Goal: Information Seeking & Learning: Learn about a topic

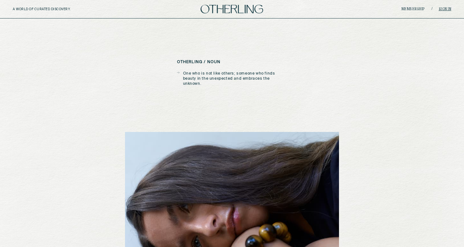
click at [439, 10] on link "Sign in" at bounding box center [445, 9] width 13 height 4
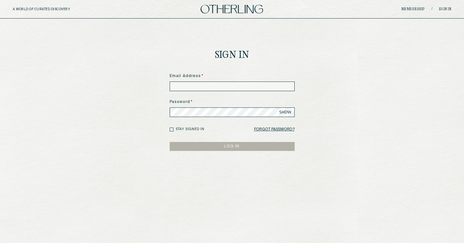
click at [201, 84] on input at bounding box center [232, 86] width 125 height 10
paste input "**********"
type input "**********"
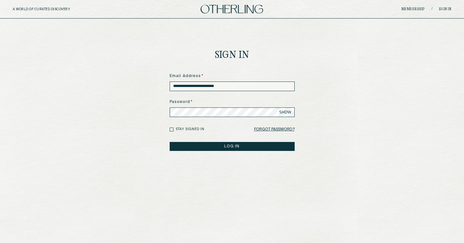
click at [183, 129] on label "Stay signed in" at bounding box center [190, 129] width 29 height 5
click at [185, 143] on button "LOG IN" at bounding box center [232, 146] width 125 height 9
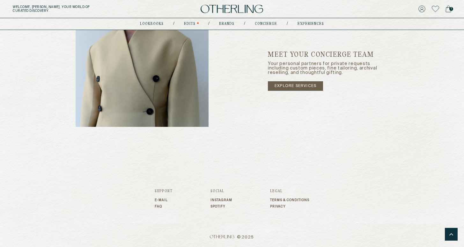
scroll to position [1045, 0]
click at [287, 86] on link "explore services" at bounding box center [295, 86] width 55 height 10
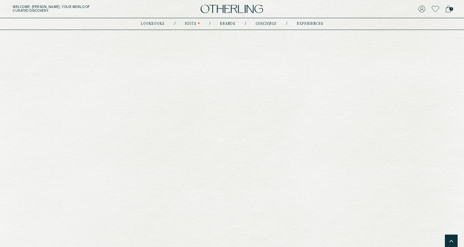
type input "********"
type input "**********"
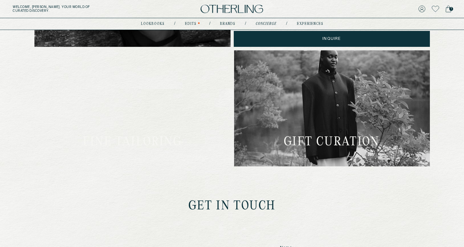
scroll to position [322, 0]
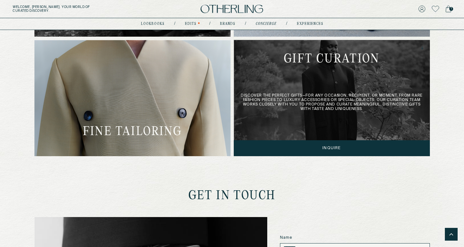
click at [276, 106] on div "Discover the perfect gifts—for any occasion, recipient, or moment. From rare fa…" at bounding box center [332, 98] width 196 height 116
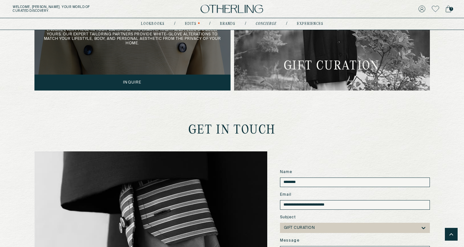
click at [172, 52] on div "Ensure every piece in your wardrobe fits exactly right and feels uniquely yours…" at bounding box center [132, 32] width 196 height 116
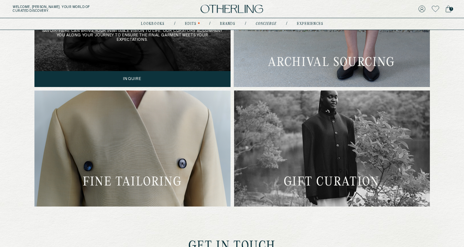
click at [162, 47] on div "Design one-of-a-kind pieces with our specialist partners, whose traditional sav…" at bounding box center [132, 29] width 196 height 116
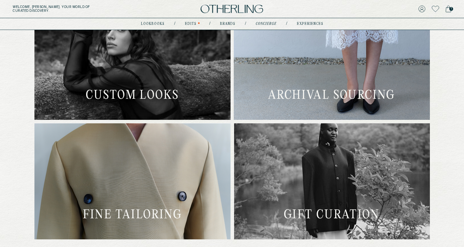
scroll to position [150, 0]
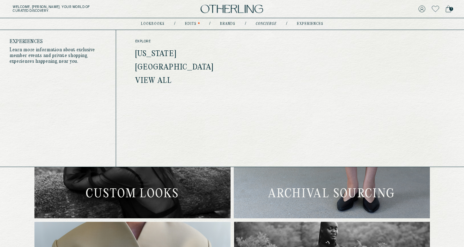
click at [177, 69] on link "[GEOGRAPHIC_DATA]" at bounding box center [174, 67] width 78 height 8
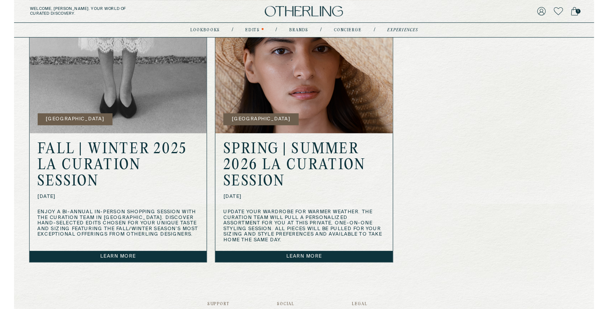
scroll to position [238, 0]
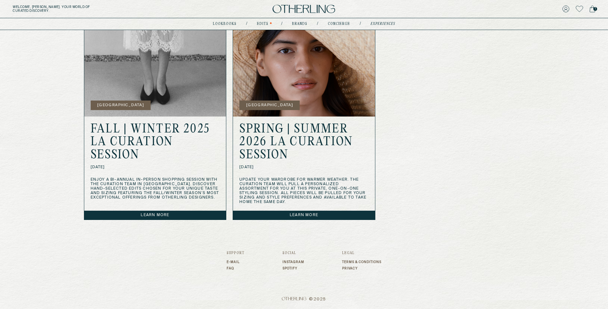
click at [202, 171] on div "FALL | WINTER 2025 LA CURATION SESSION [DATE] Enjoy a bi-annual in-person shopp…" at bounding box center [155, 161] width 142 height 90
click at [168, 213] on link "Learn more" at bounding box center [155, 215] width 142 height 9
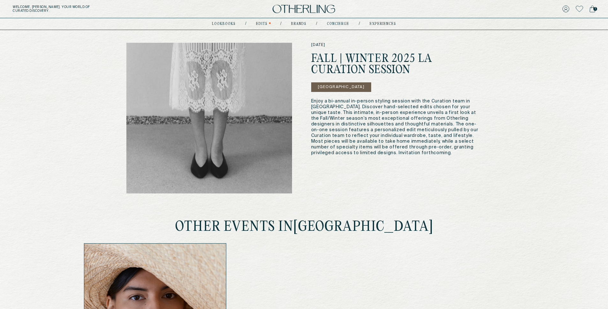
click at [332, 84] on button "[GEOGRAPHIC_DATA]" at bounding box center [341, 87] width 60 height 10
click at [335, 88] on button "[GEOGRAPHIC_DATA]" at bounding box center [341, 87] width 60 height 10
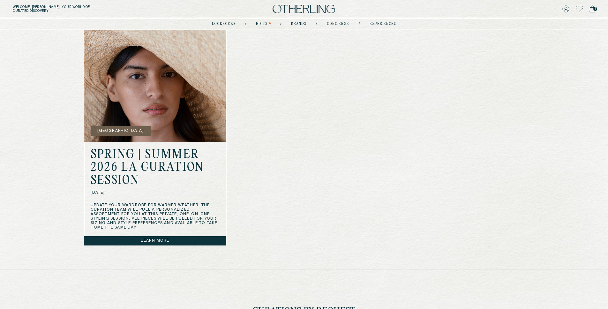
scroll to position [262, 0]
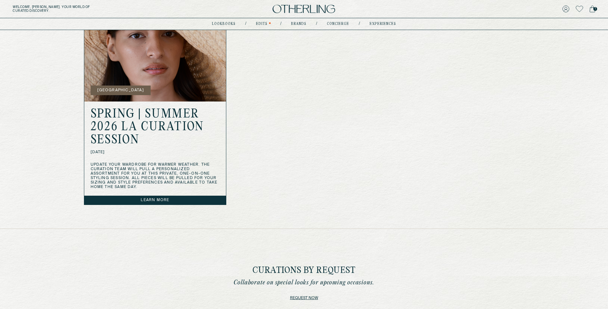
click at [179, 199] on link "Learn more" at bounding box center [155, 200] width 142 height 9
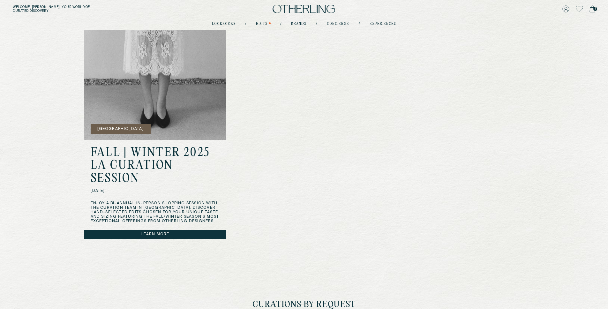
scroll to position [377, 0]
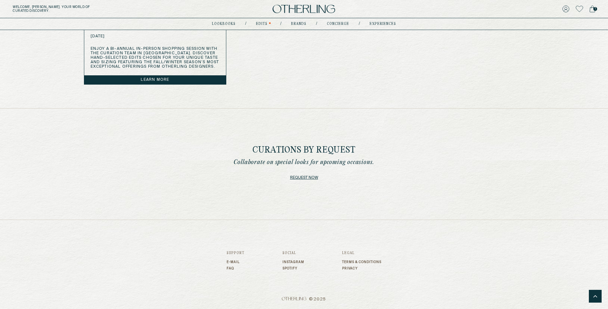
click at [306, 180] on link "Request now" at bounding box center [304, 177] width 28 height 9
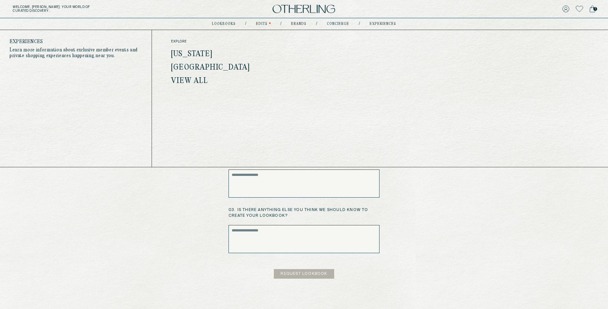
click at [205, 54] on link "[US_STATE]" at bounding box center [191, 54] width 41 height 8
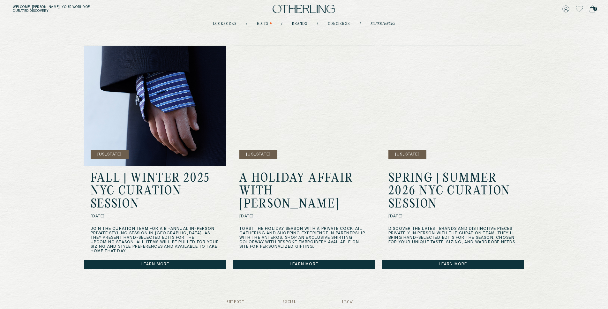
scroll to position [189, 0]
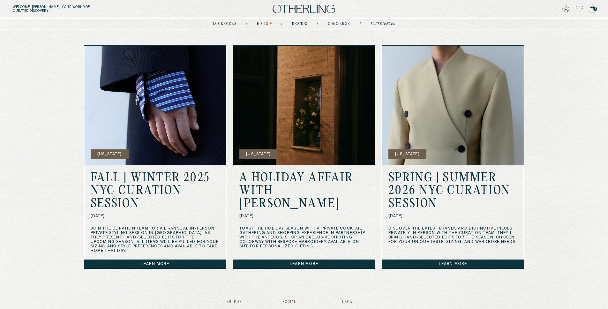
click at [163, 247] on link "Learn more" at bounding box center [155, 263] width 142 height 9
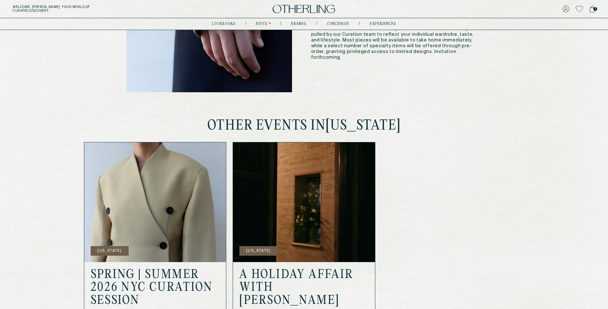
scroll to position [220, 0]
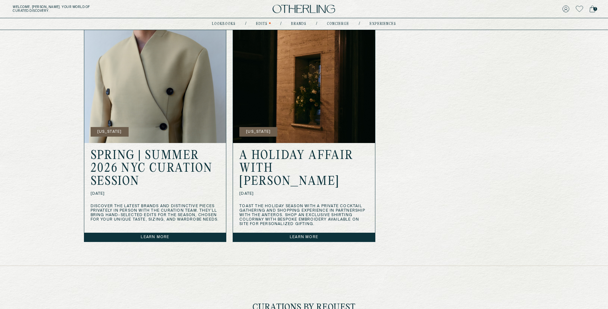
click at [291, 233] on link "Learn more" at bounding box center [304, 237] width 142 height 9
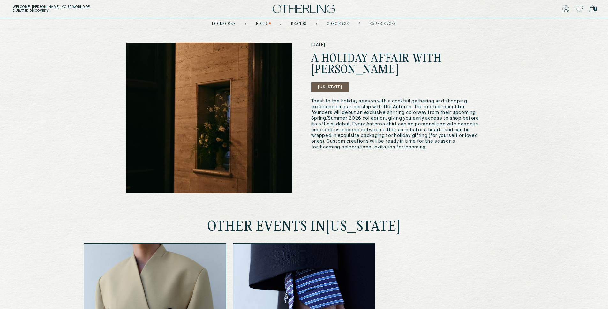
click at [329, 87] on button "[US_STATE]" at bounding box center [330, 87] width 38 height 10
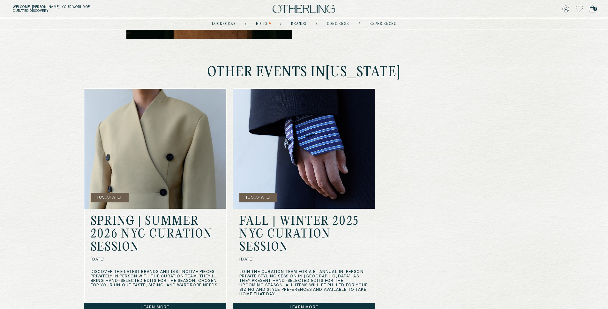
scroll to position [218, 0]
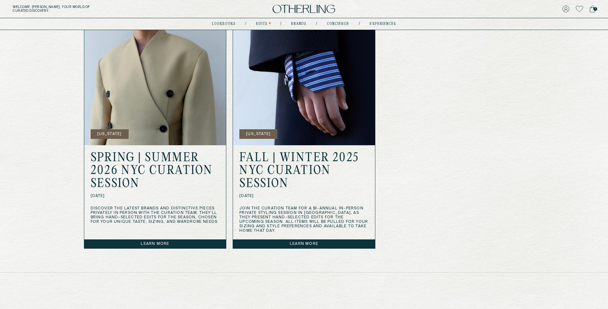
click at [206, 232] on div "SPRING | SUMMER 2026 NYC CURATION SESSION [DATE] Discover the latest brands and…" at bounding box center [155, 196] width 142 height 103
click at [203, 242] on link "Learn more" at bounding box center [155, 243] width 142 height 9
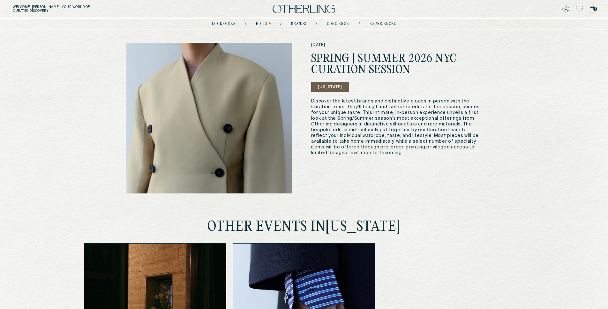
click at [307, 9] on img at bounding box center [304, 9] width 63 height 9
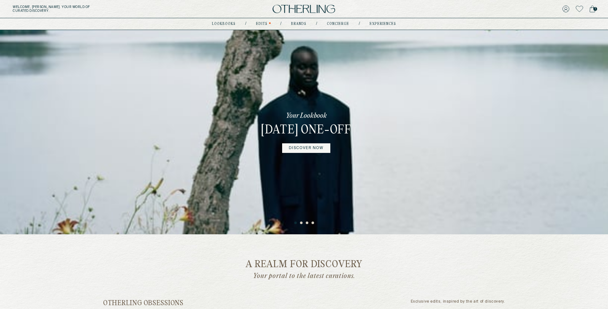
click at [464, 5] on link at bounding box center [579, 8] width 7 height 9
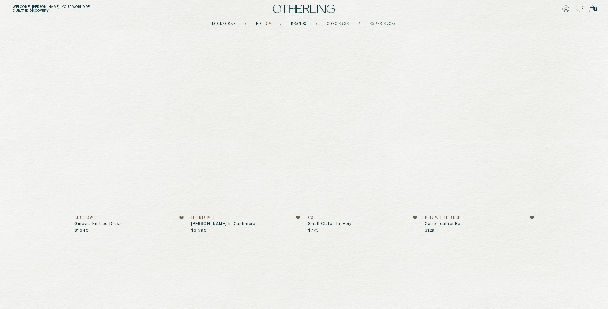
scroll to position [83, 0]
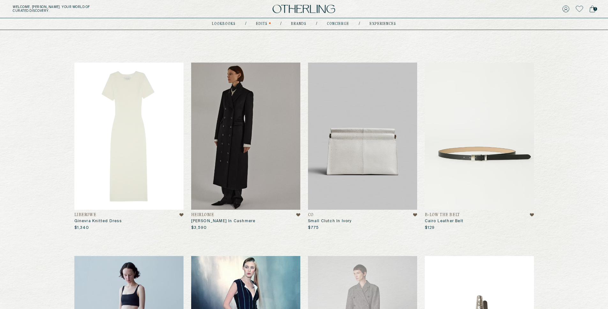
click at [464, 12] on icon at bounding box center [592, 9] width 5 height 6
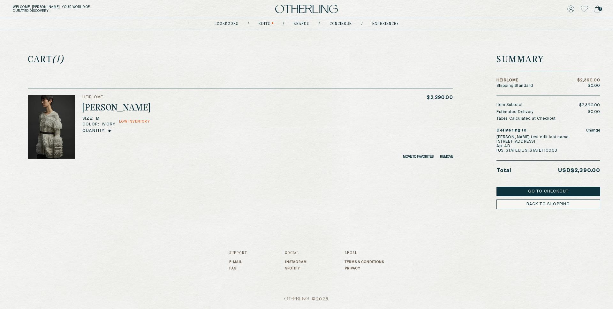
click at [464, 12] on icon at bounding box center [583, 9] width 7 height 6
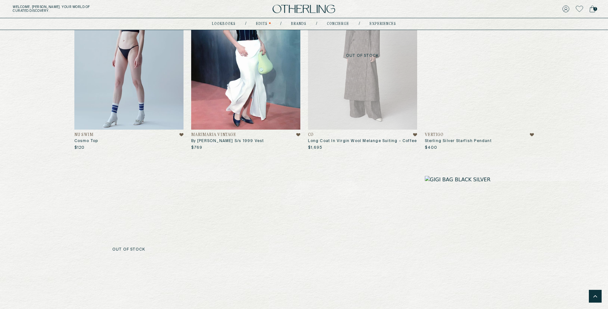
scroll to position [581, 0]
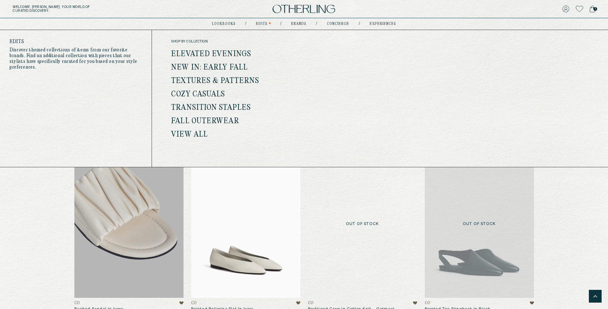
click at [181, 134] on link "View all" at bounding box center [189, 135] width 37 height 8
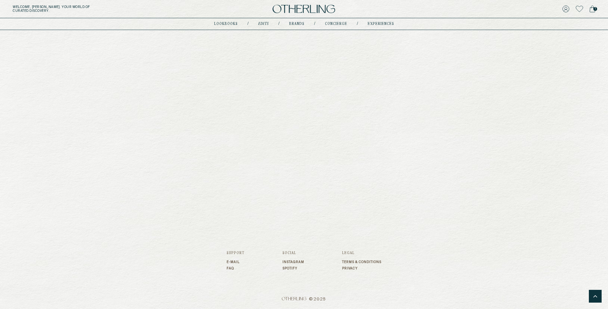
scroll to position [747, 0]
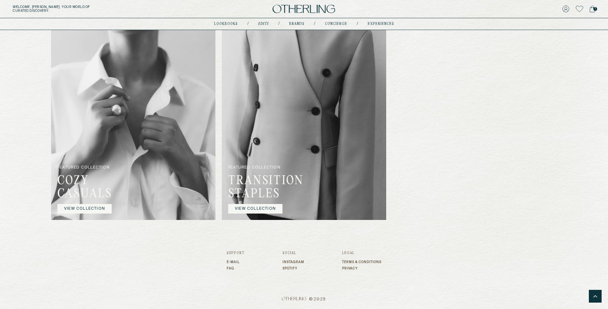
click at [152, 179] on img at bounding box center [133, 108] width 164 height 224
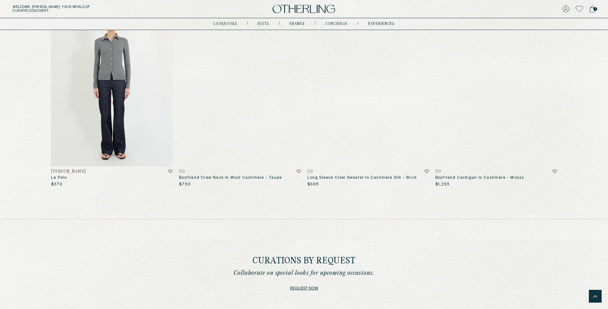
scroll to position [3592, 0]
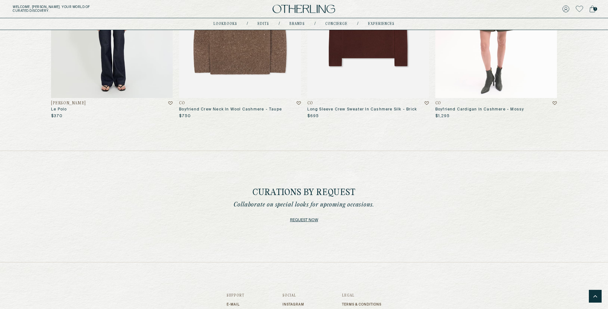
click at [464, 11] on icon at bounding box center [579, 9] width 7 height 6
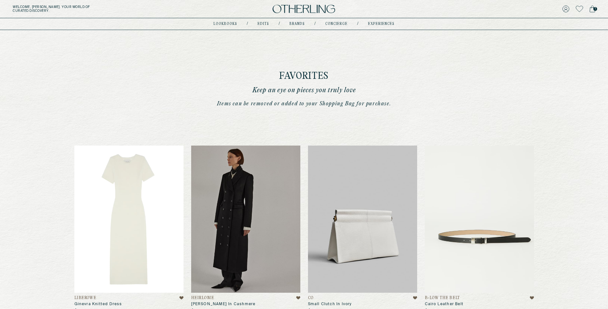
click at [405, 186] on img at bounding box center [362, 219] width 109 height 147
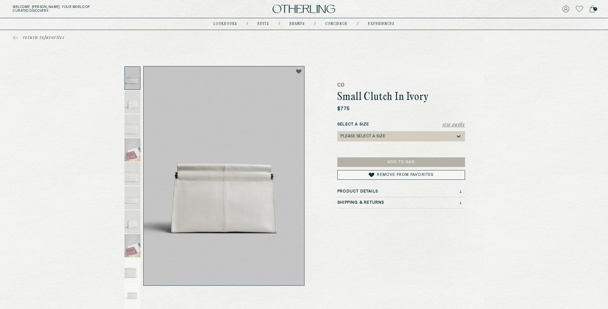
click at [54, 37] on span "return to favorites" at bounding box center [43, 37] width 41 height 6
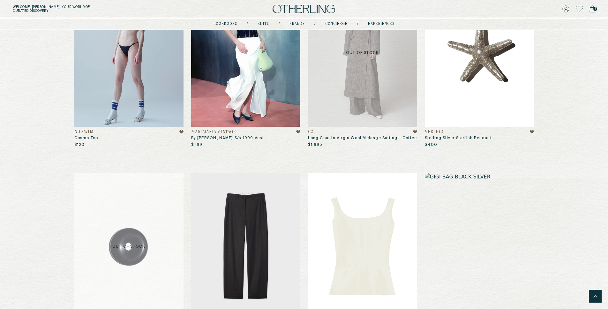
scroll to position [454, 0]
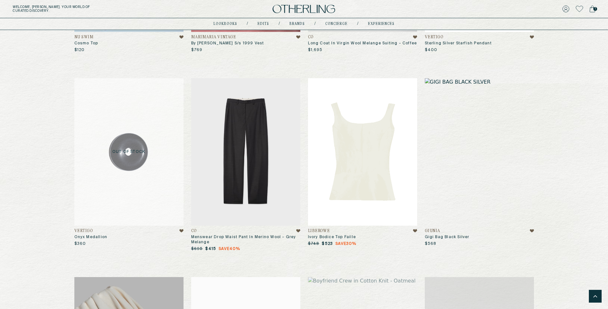
click at [464, 162] on img at bounding box center [479, 151] width 109 height 147
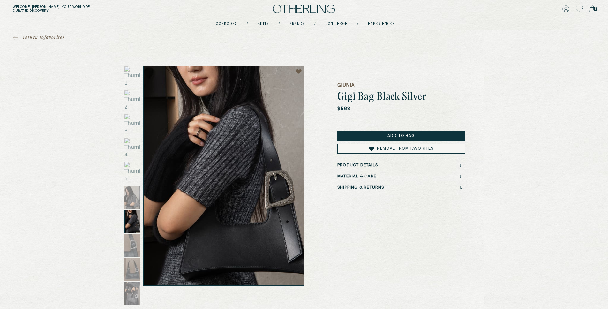
drag, startPoint x: 338, startPoint y: 96, endPoint x: 449, endPoint y: 95, distance: 110.4
click at [449, 95] on h1 "Gigi Bag Black Silver" at bounding box center [401, 97] width 128 height 11
copy h1 "Gigi Bag Black Silver"
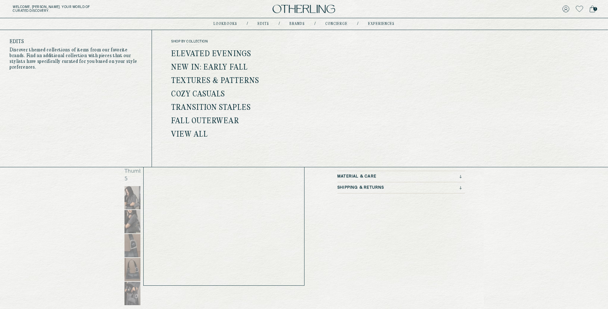
click at [213, 53] on link "Elevated Evenings" at bounding box center [211, 54] width 80 height 8
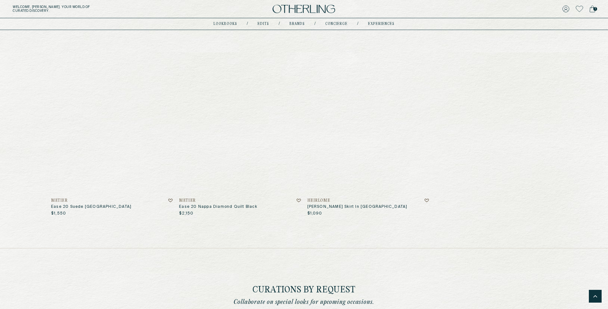
scroll to position [3767, 0]
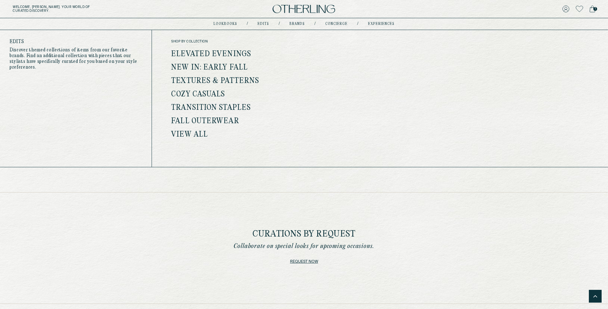
click at [231, 64] on link "New In: Early Fall" at bounding box center [209, 67] width 77 height 8
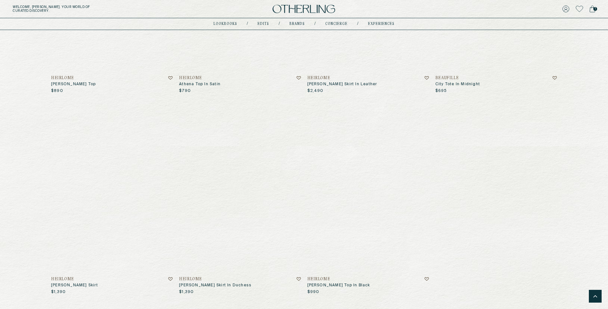
scroll to position [3830, 0]
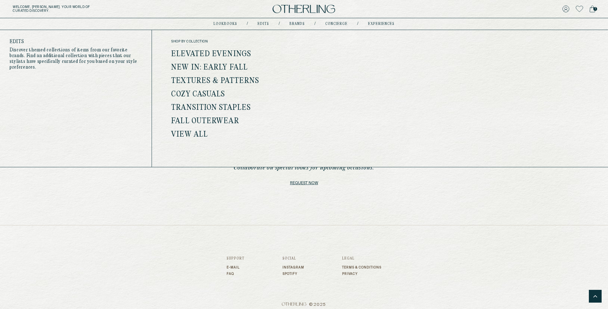
click at [226, 80] on link "Textures & Patterns" at bounding box center [215, 81] width 88 height 8
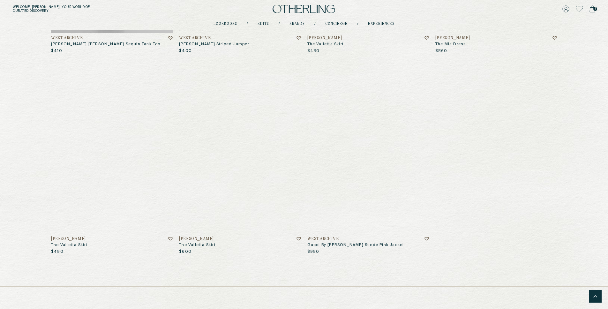
scroll to position [2997, 0]
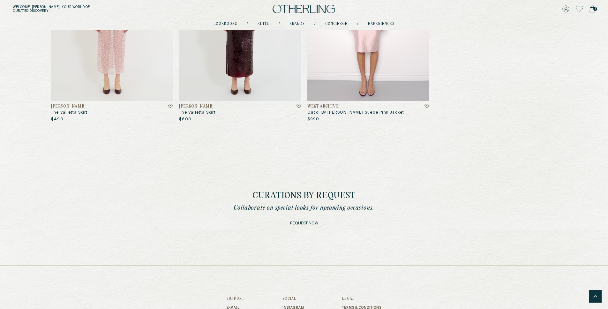
click at [464, 247] on div at bounding box center [595, 296] width 13 height 13
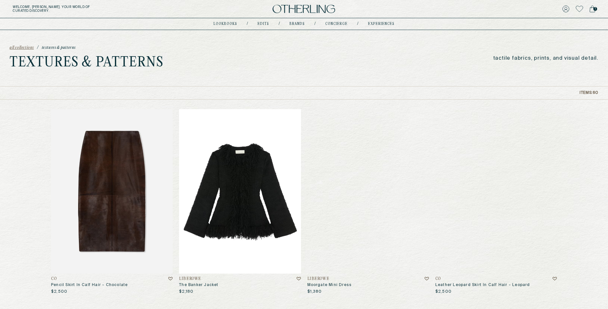
scroll to position [0, 0]
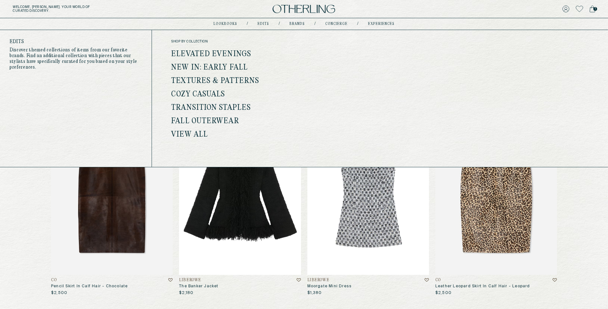
click at [197, 94] on link "Cozy Casuals" at bounding box center [198, 94] width 54 height 8
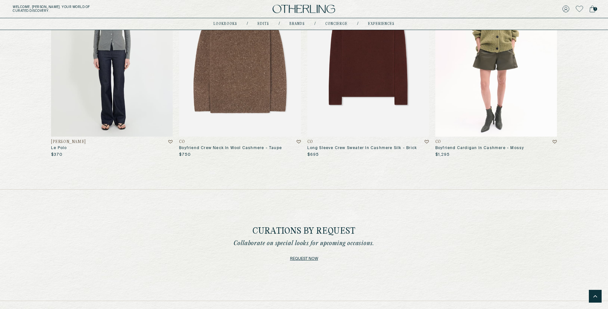
scroll to position [3495, 0]
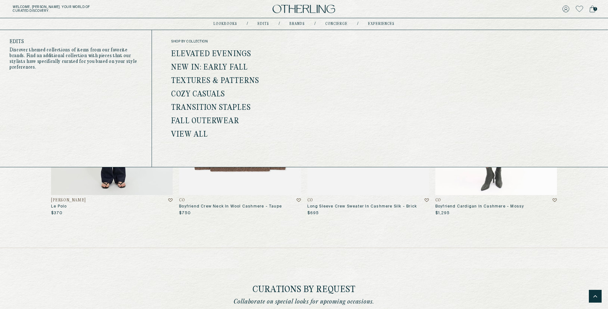
click at [211, 105] on link "Transition Staples" at bounding box center [211, 108] width 80 height 8
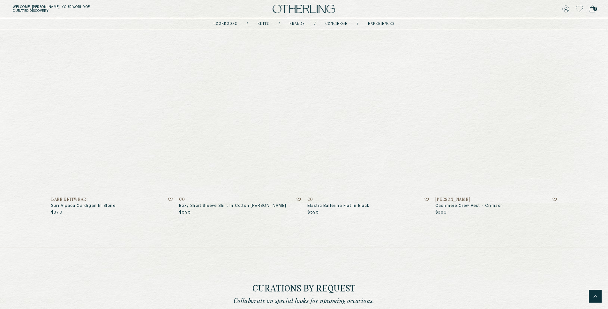
scroll to position [4206, 0]
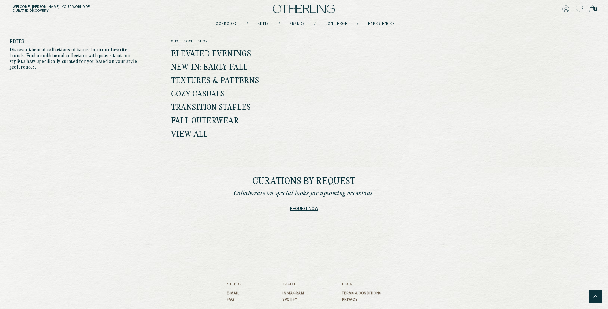
click at [210, 123] on link "Fall Outerwear" at bounding box center [205, 121] width 68 height 8
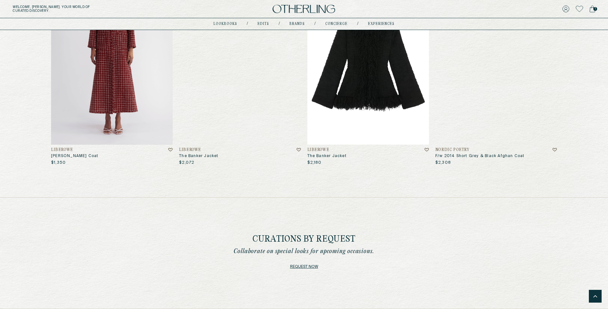
scroll to position [1832, 0]
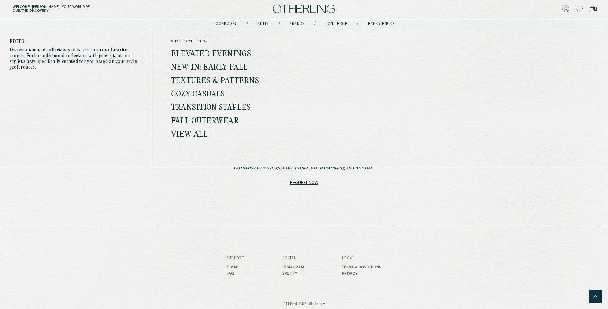
click at [200, 132] on link "View all" at bounding box center [189, 135] width 37 height 8
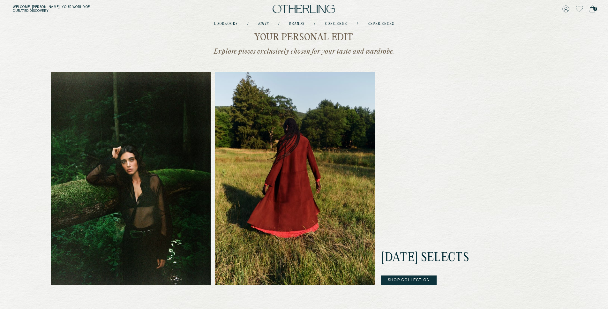
scroll to position [142, 0]
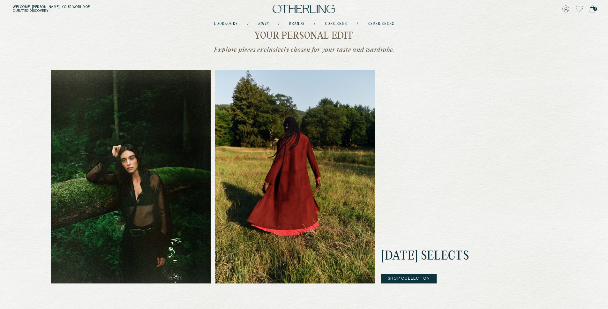
click at [419, 247] on button "Shop Collection" at bounding box center [409, 279] width 56 height 10
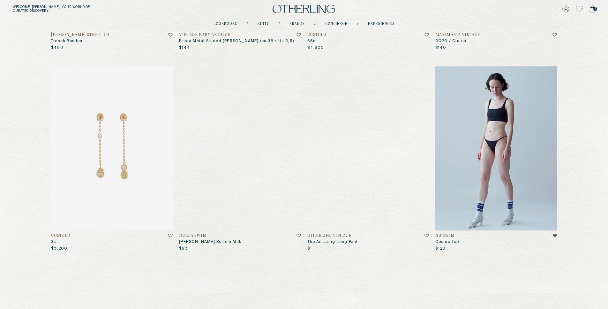
scroll to position [229, 0]
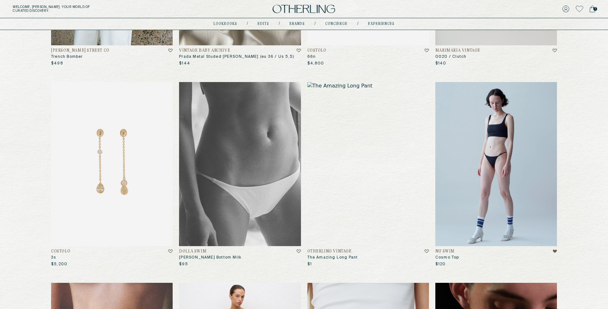
click at [352, 213] on img at bounding box center [368, 164] width 122 height 164
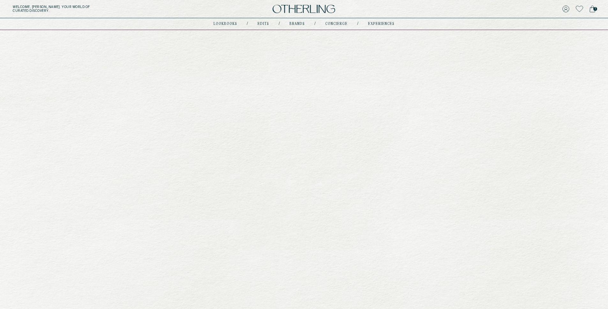
scroll to position [229, 0]
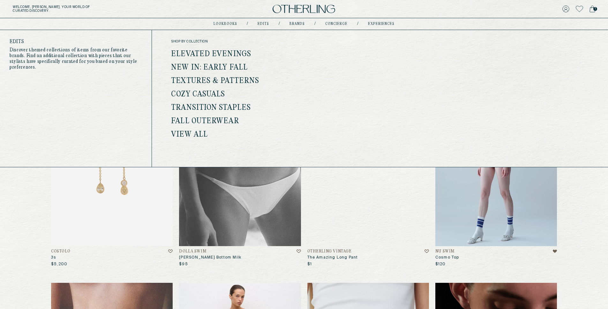
click at [176, 134] on link "View all" at bounding box center [189, 135] width 37 height 8
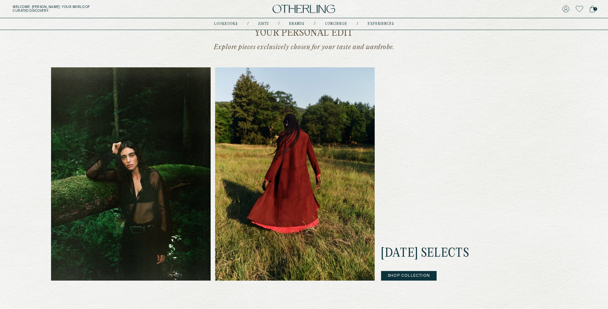
scroll to position [163, 0]
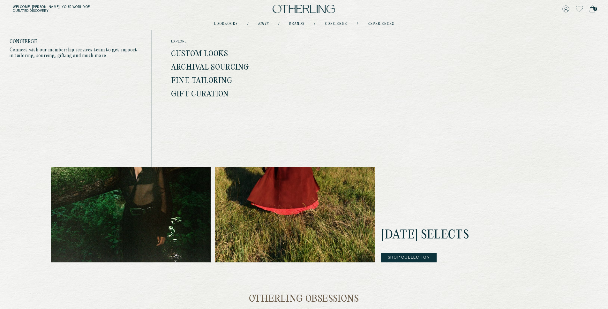
click at [209, 54] on link "Custom Looks" at bounding box center [199, 54] width 57 height 8
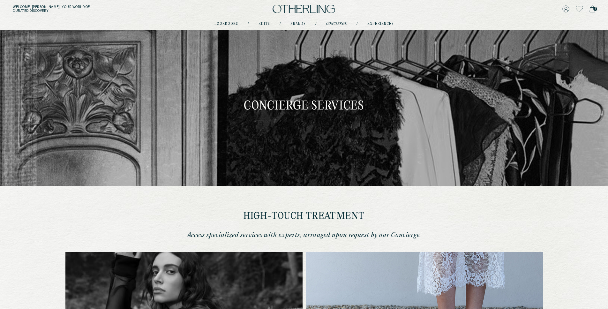
click at [464, 8] on div "1" at bounding box center [498, 8] width 194 height 9
click at [464, 8] on icon at bounding box center [579, 9] width 7 height 6
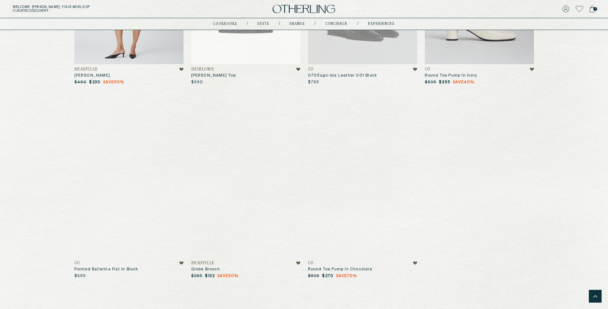
scroll to position [1797, 0]
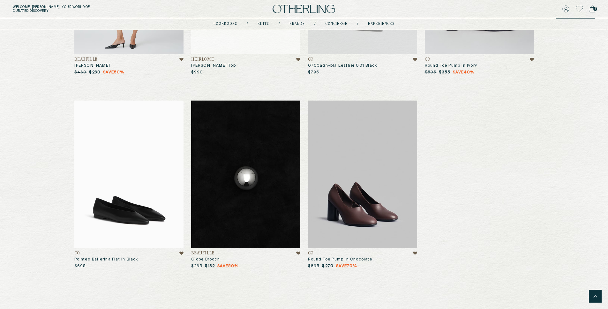
click at [464, 10] on icon at bounding box center [565, 8] width 7 height 7
click at [464, 26] on link "Account" at bounding box center [576, 27] width 26 height 5
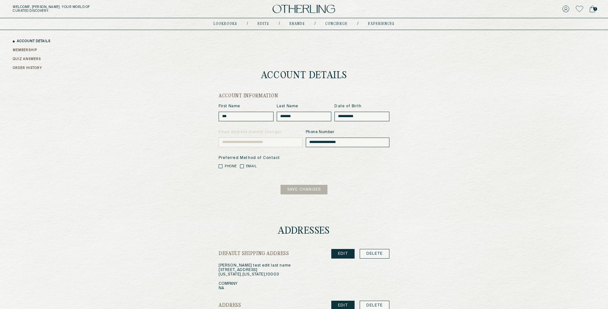
click at [32, 49] on link "MEMBERSHIP" at bounding box center [25, 50] width 24 height 5
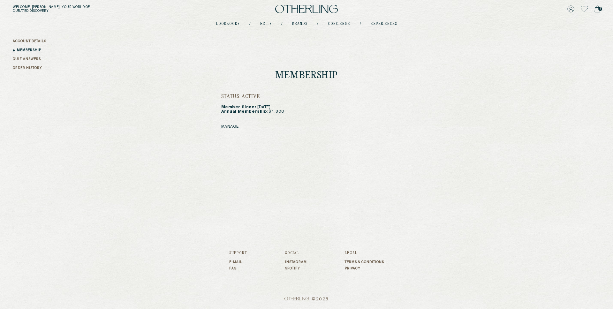
click at [15, 59] on link "QUIZ ANSWERS" at bounding box center [27, 59] width 28 height 5
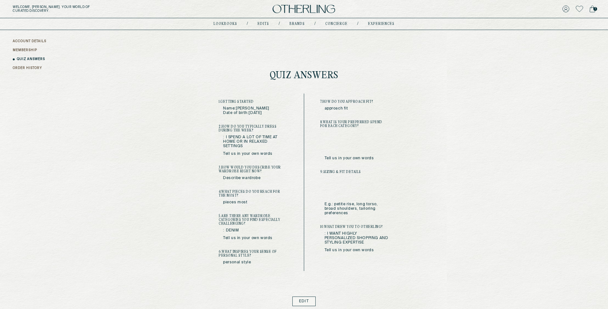
click at [22, 69] on link "ORDER HISTORY" at bounding box center [27, 68] width 29 height 5
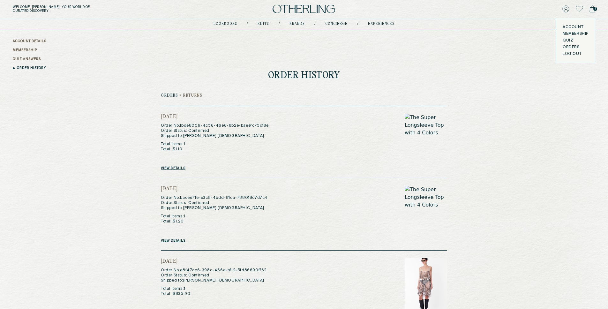
click at [437, 127] on img at bounding box center [426, 142] width 42 height 57
click at [231, 126] on h2 "Order No. 1bde8009-4c56-46e6-8b2e-baeefc75c18e Order Status: Confirmed Shipped …" at bounding box center [215, 130] width 108 height 15
drag, startPoint x: 186, startPoint y: 114, endPoint x: 186, endPoint y: 119, distance: 5.4
click at [186, 114] on h2 "[DATE]" at bounding box center [215, 117] width 108 height 6
click at [178, 167] on link "View details" at bounding box center [173, 168] width 25 height 4
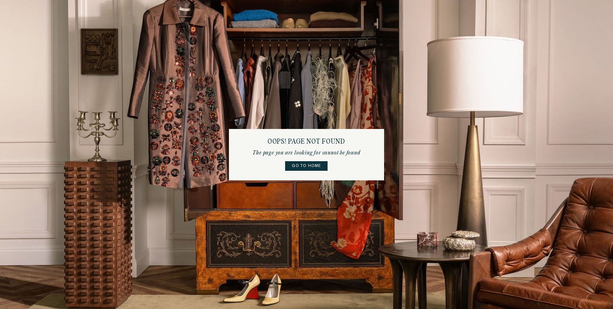
click at [317, 168] on link "Go to home" at bounding box center [306, 166] width 42 height 10
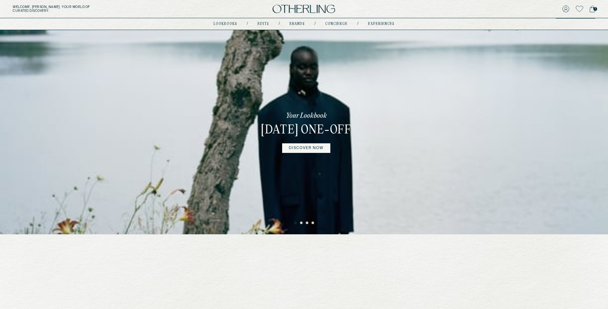
click at [464, 9] on icon at bounding box center [566, 9] width 6 height 6
click at [464, 46] on link "Orders" at bounding box center [576, 47] width 26 height 5
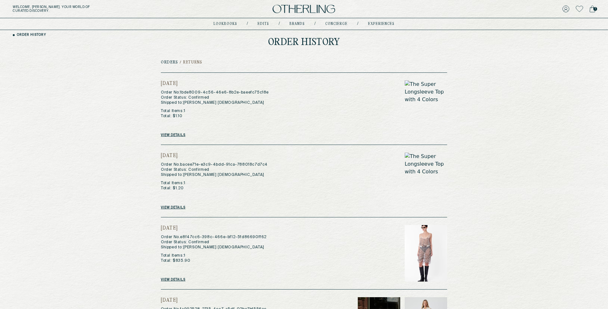
scroll to position [65, 0]
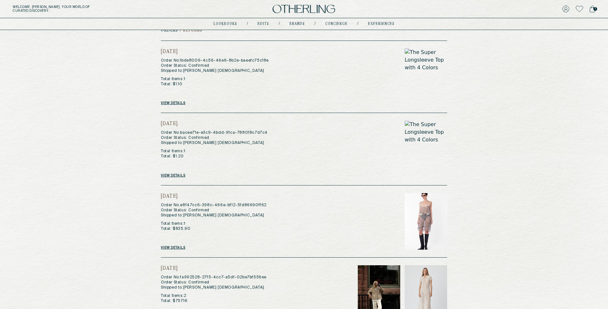
click at [175, 247] on link "View details" at bounding box center [173, 248] width 25 height 4
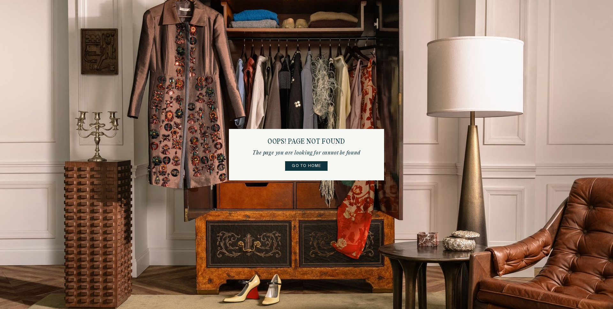
click at [309, 166] on link "Go to home" at bounding box center [306, 166] width 42 height 10
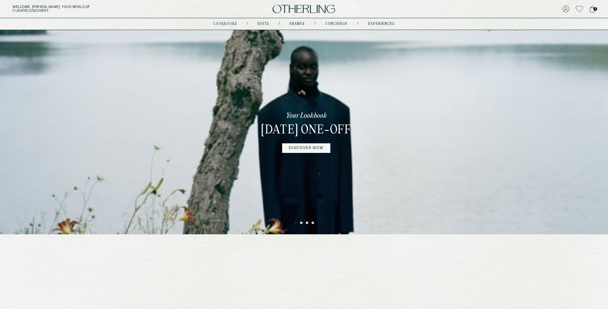
click at [464, 8] on div "1" at bounding box center [498, 8] width 194 height 9
click at [464, 9] on icon at bounding box center [565, 8] width 7 height 7
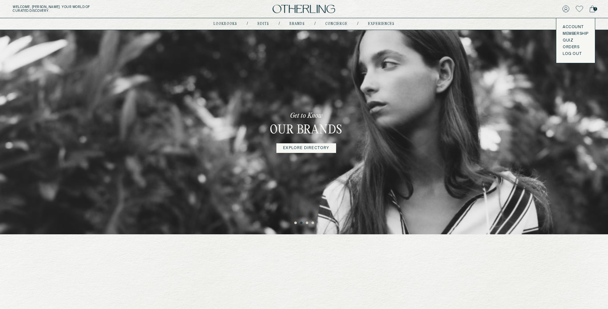
click at [464, 46] on link "Orders" at bounding box center [576, 47] width 26 height 5
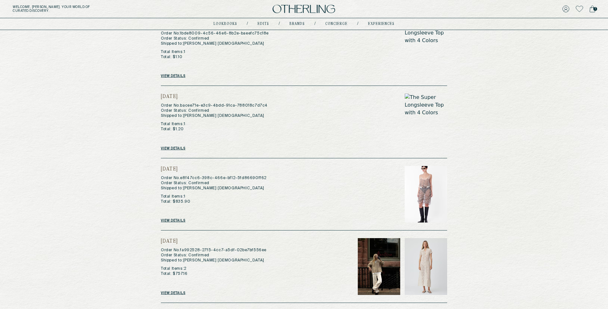
scroll to position [143, 0]
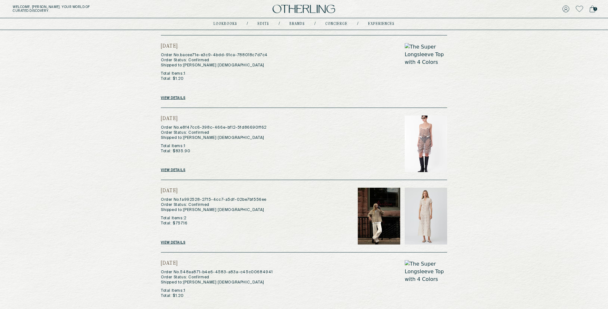
click at [178, 242] on link "View details" at bounding box center [173, 243] width 25 height 4
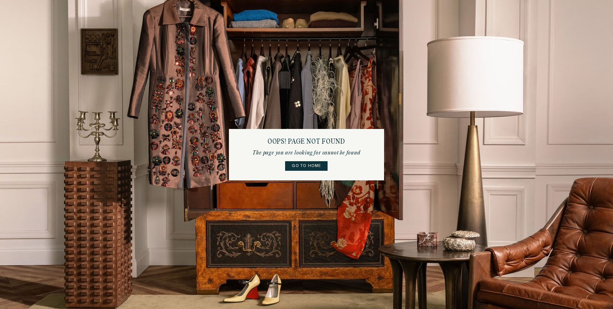
click at [315, 163] on link "Go to home" at bounding box center [306, 166] width 42 height 10
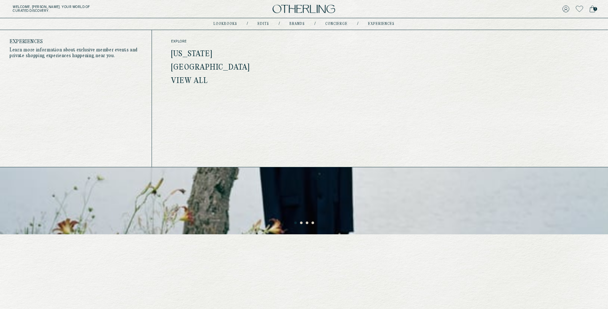
click at [202, 50] on link "[US_STATE]" at bounding box center [191, 54] width 41 height 8
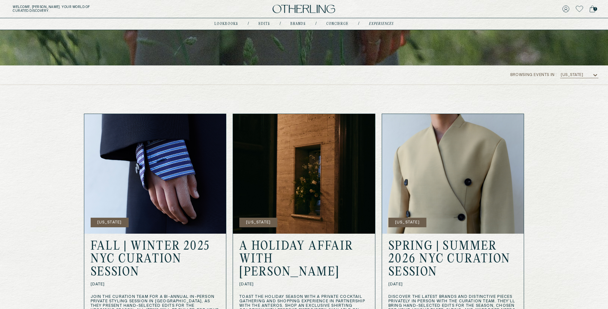
scroll to position [228, 0]
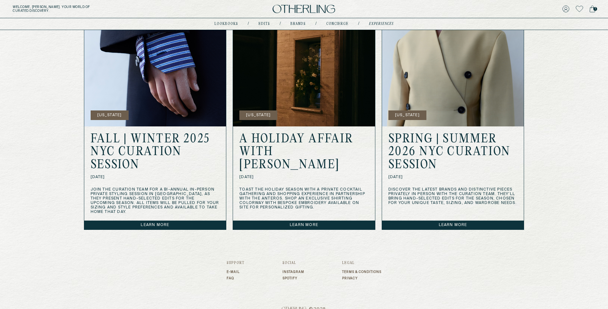
click at [280, 222] on link "Learn more" at bounding box center [304, 224] width 142 height 9
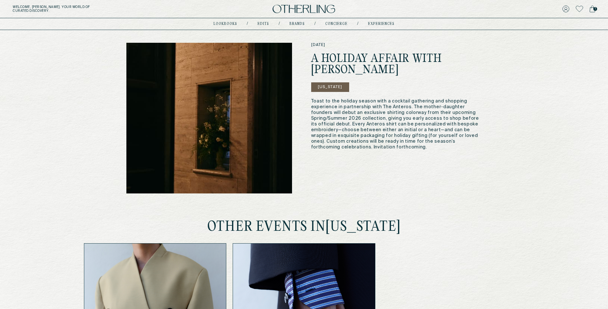
click at [339, 87] on button "[US_STATE]" at bounding box center [330, 87] width 38 height 10
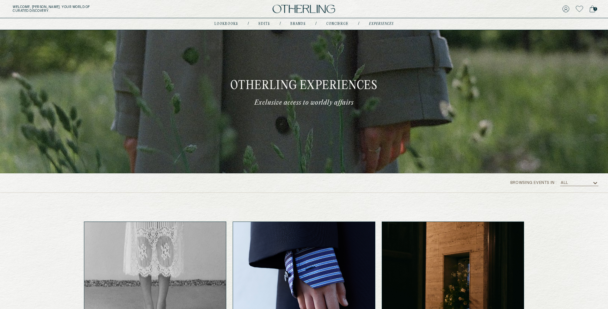
scroll to position [222, 0]
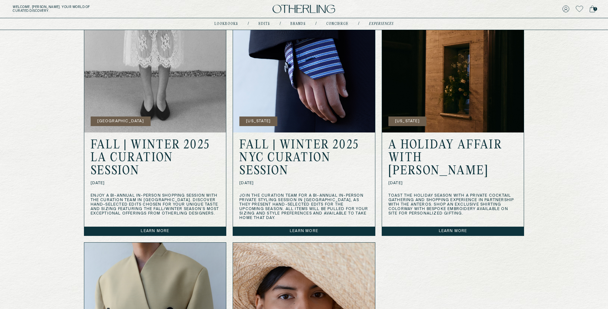
click at [258, 121] on button "[US_STATE]" at bounding box center [258, 121] width 38 height 10
click at [264, 121] on button "[US_STATE]" at bounding box center [258, 121] width 38 height 10
click at [403, 120] on button "[US_STATE]" at bounding box center [407, 121] width 38 height 10
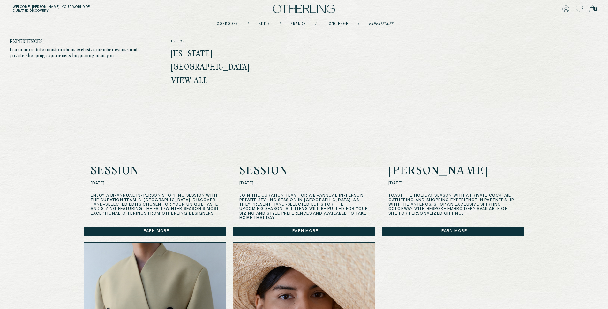
click at [178, 55] on link "[US_STATE]" at bounding box center [191, 54] width 41 height 8
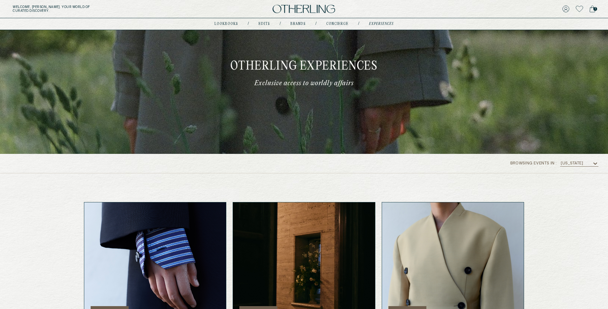
scroll to position [131, 0]
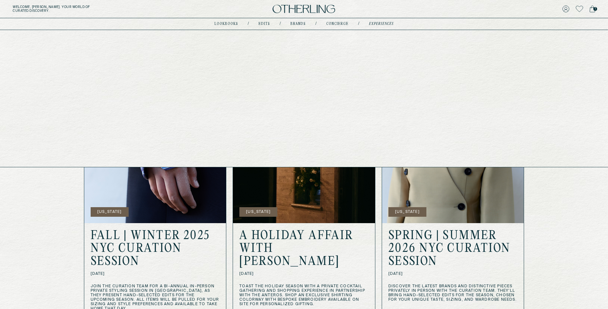
click at [329, 25] on link "concierge" at bounding box center [337, 23] width 22 height 3
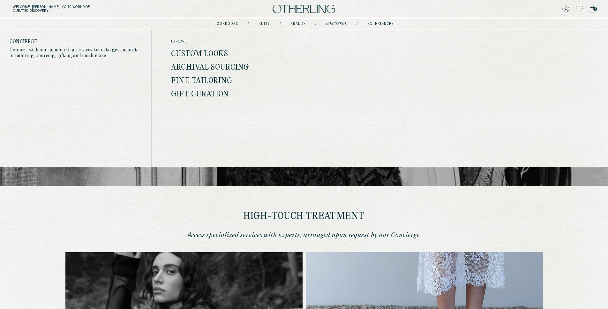
click at [214, 54] on link "Custom Looks" at bounding box center [199, 54] width 57 height 8
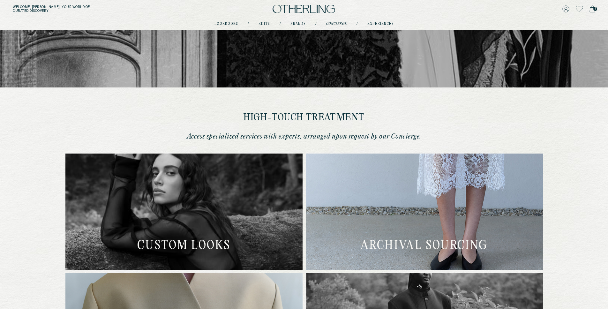
scroll to position [223, 0]
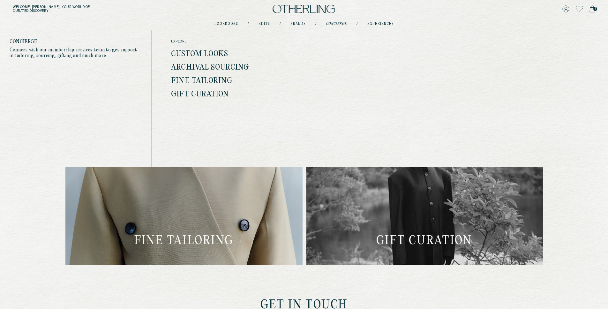
click at [209, 52] on link "Custom Looks" at bounding box center [199, 54] width 57 height 8
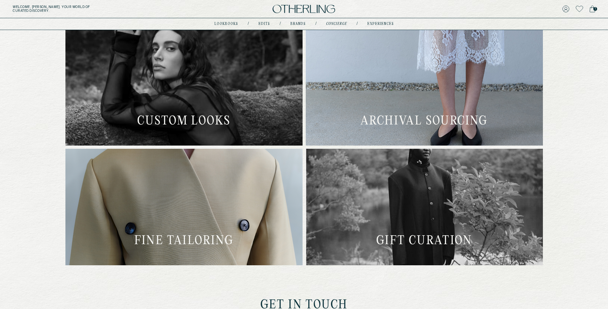
scroll to position [0, 0]
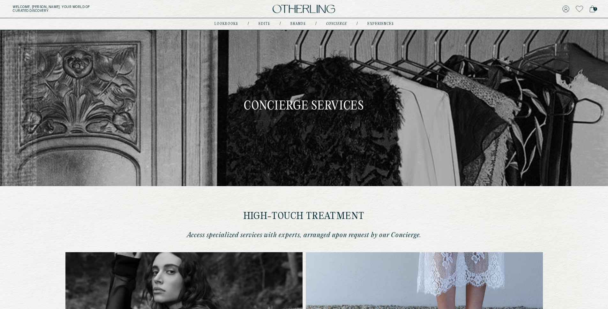
click at [332, 23] on link "concierge" at bounding box center [336, 23] width 21 height 3
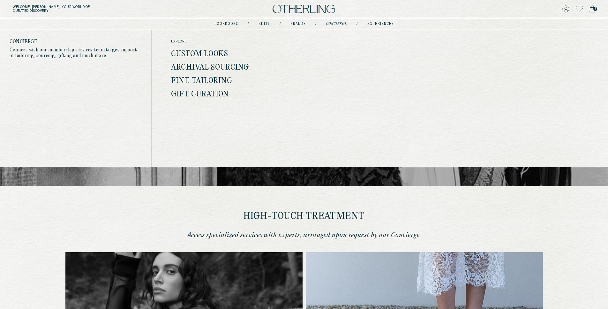
click at [222, 63] on link "Archival Sourcing" at bounding box center [210, 67] width 78 height 8
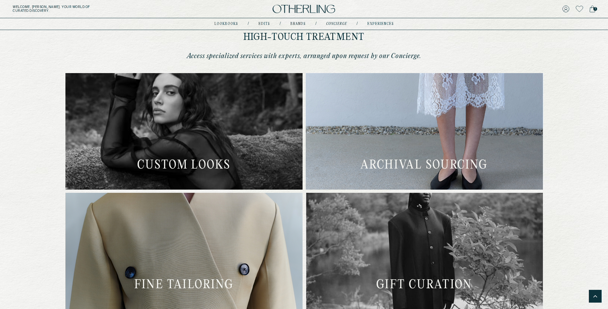
scroll to position [21, 0]
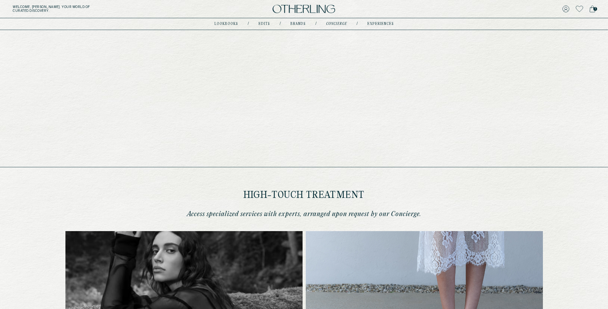
click at [294, 23] on link "Brands" at bounding box center [297, 23] width 15 height 3
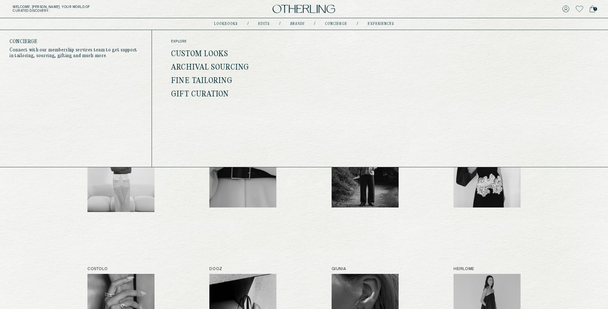
click at [221, 53] on link "Custom Looks" at bounding box center [199, 54] width 57 height 8
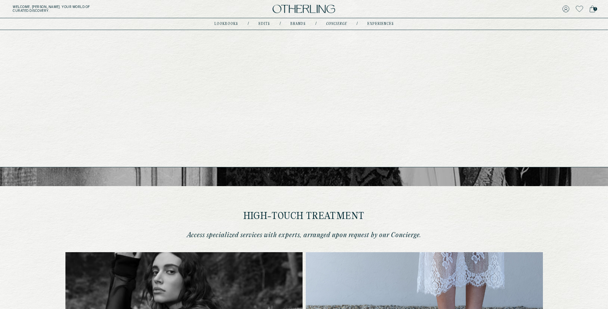
click at [301, 23] on link "Brands" at bounding box center [297, 23] width 15 height 3
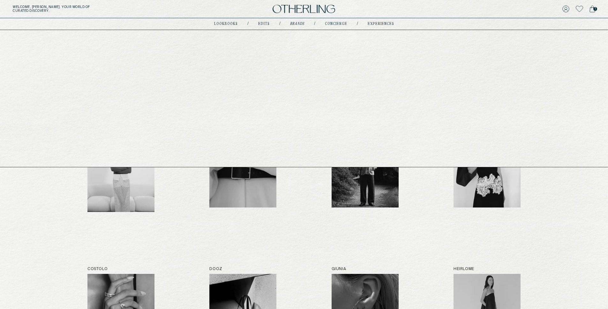
click at [335, 23] on link "concierge" at bounding box center [336, 23] width 22 height 3
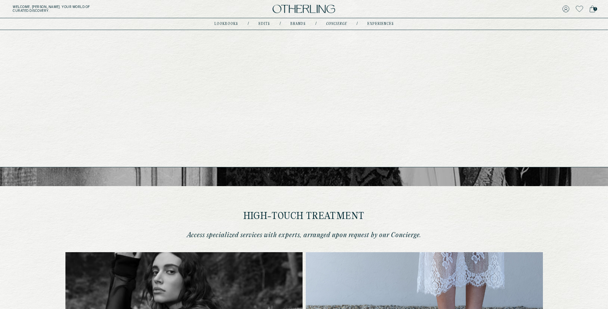
click at [301, 23] on link "Brands" at bounding box center [297, 23] width 15 height 3
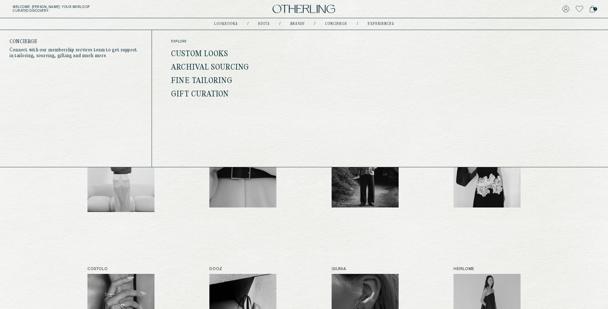
click at [224, 66] on link "Archival Sourcing" at bounding box center [210, 67] width 78 height 8
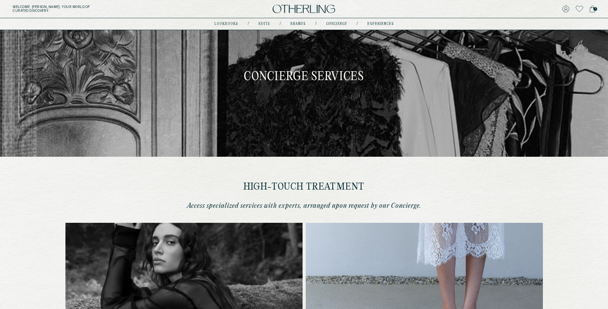
scroll to position [210, 0]
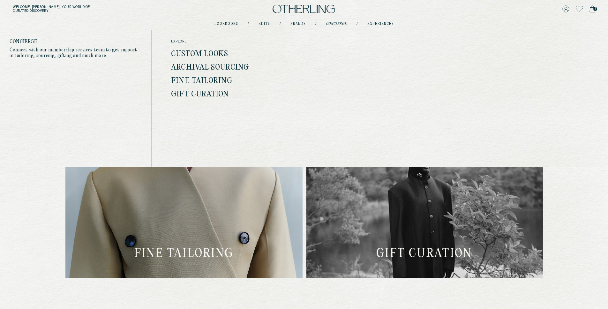
click at [227, 78] on link "Fine Tailoring" at bounding box center [201, 81] width 61 height 8
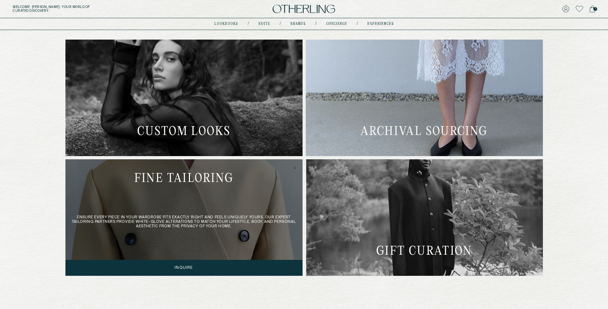
scroll to position [202, 0]
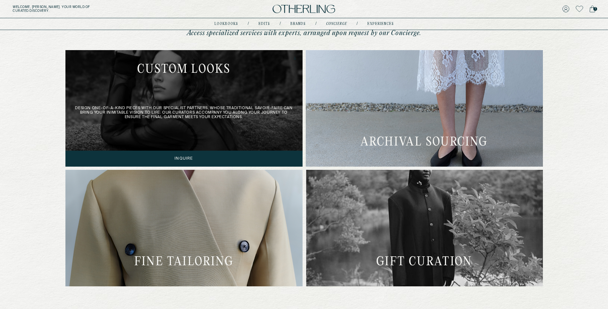
click at [280, 89] on div "Design one-of-a-kind pieces with our specialist partners, whose traditional sav…" at bounding box center [183, 108] width 237 height 116
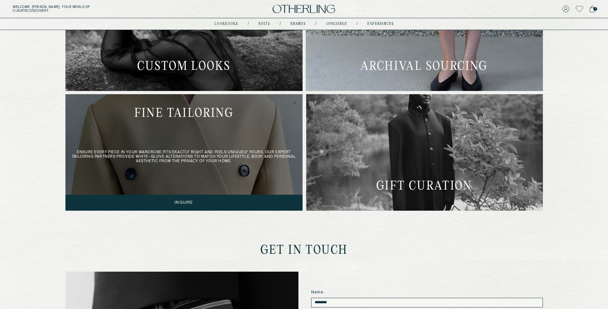
click at [244, 116] on div "Ensure every piece in your wardrobe fits exactly right and feels uniquely yours…" at bounding box center [183, 152] width 237 height 116
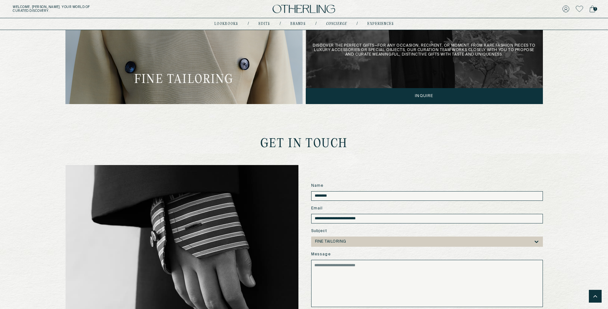
click at [333, 75] on div "Discover the perfect gifts—for any occasion, recipient, or moment. From rare fa…" at bounding box center [424, 46] width 237 height 116
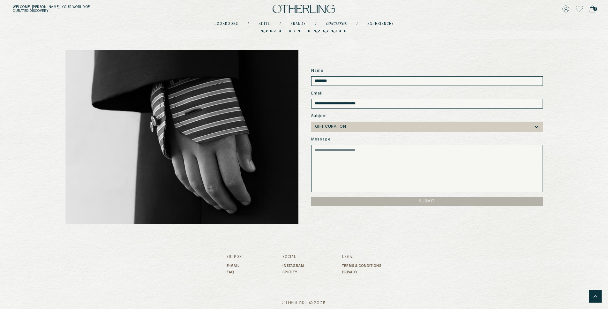
scroll to position [503, 0]
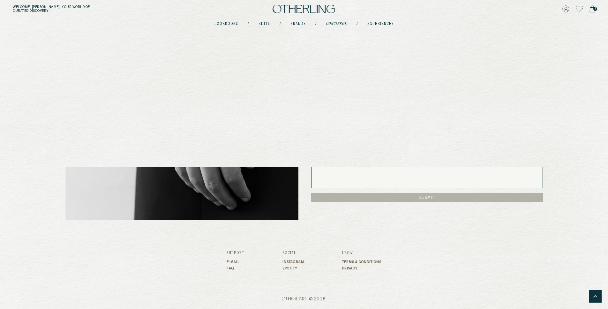
click at [299, 23] on link "Brands" at bounding box center [297, 23] width 15 height 3
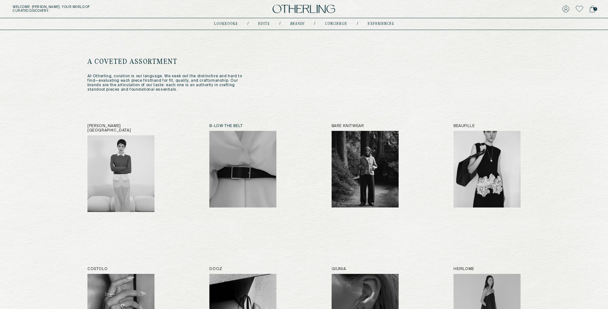
click at [253, 130] on link "B-low the Belt" at bounding box center [242, 168] width 67 height 88
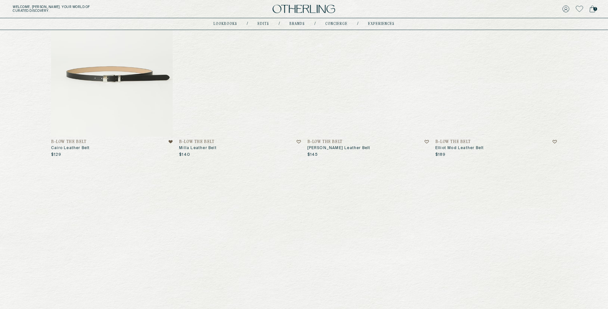
scroll to position [217, 0]
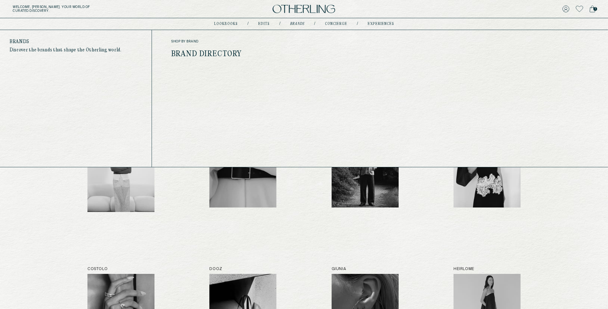
click at [216, 55] on link "Brand Directory" at bounding box center [206, 54] width 71 height 8
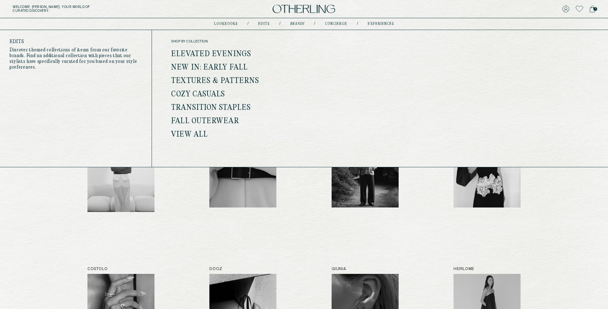
click at [198, 135] on link "View all" at bounding box center [189, 135] width 37 height 8
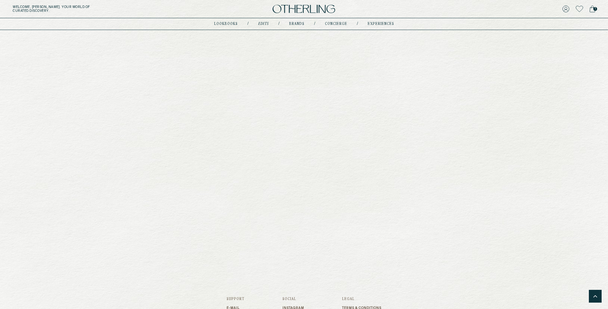
scroll to position [747, 0]
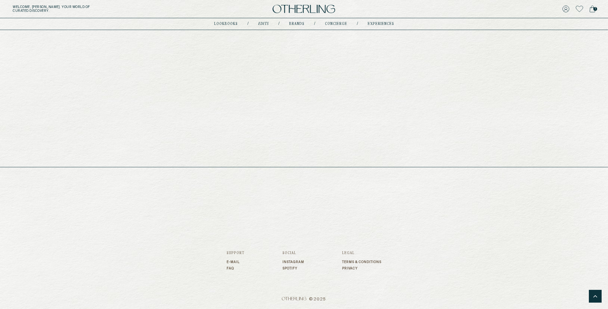
click at [235, 21] on nav "lookbooks / Edits / Brands / concierge / experiences" at bounding box center [304, 23] width 180 height 5
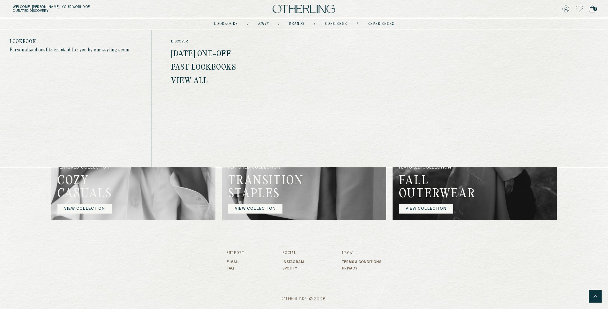
click at [228, 55] on link "[DATE] One-off" at bounding box center [201, 54] width 60 height 8
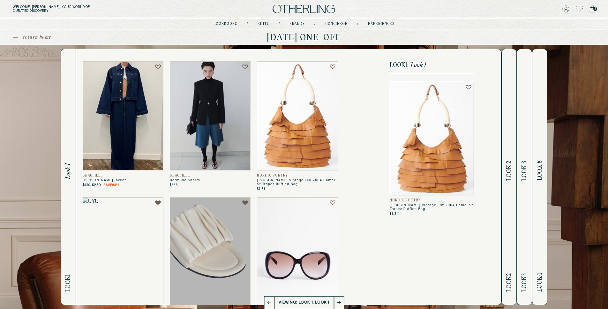
click at [464, 170] on span "Look 2" at bounding box center [508, 171] width 7 height 20
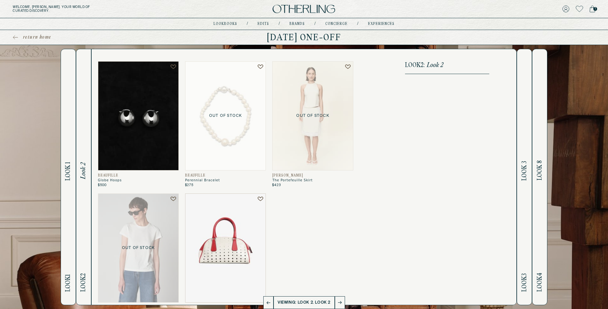
click at [464, 169] on span "Look 3" at bounding box center [524, 171] width 7 height 20
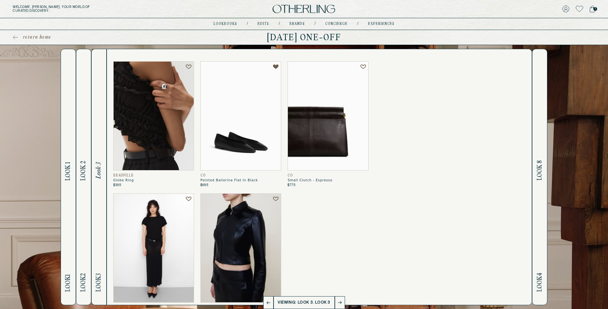
click at [464, 170] on span "Look 8" at bounding box center [539, 171] width 7 height 20
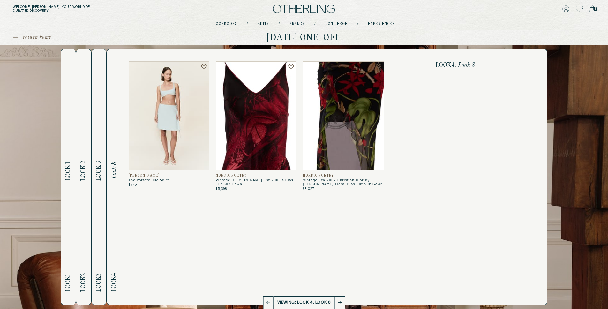
click at [64, 154] on h2 "Look 1 Look 1" at bounding box center [67, 177] width 7 height 256
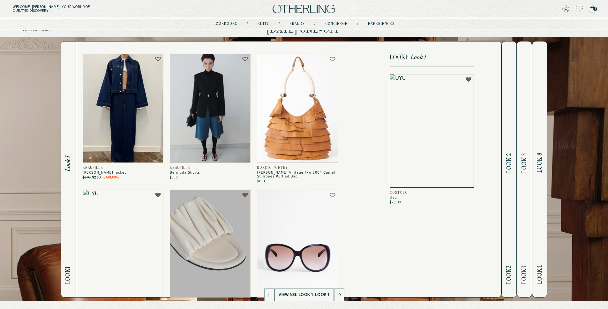
scroll to position [12, 0]
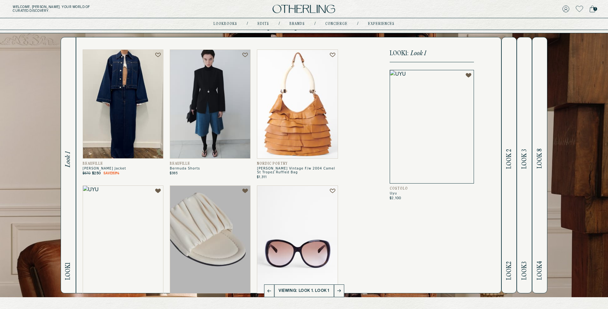
click at [464, 166] on span "Look 2" at bounding box center [508, 159] width 7 height 20
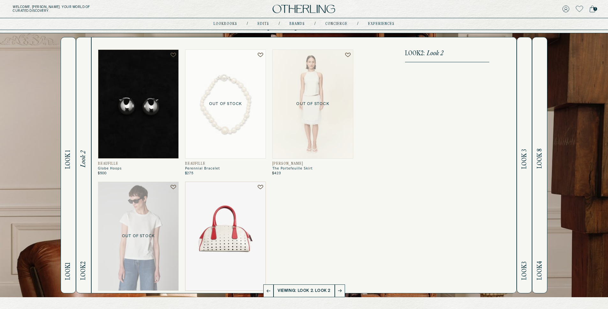
click at [464, 168] on h2 "Look 3 Look 3" at bounding box center [524, 165] width 7 height 256
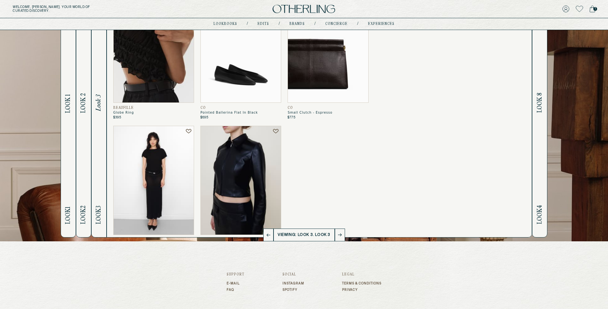
scroll to position [68, 0]
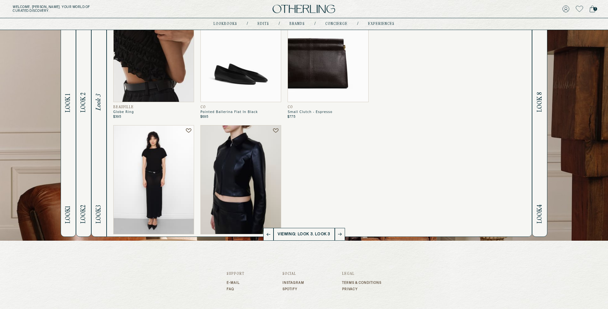
click at [338, 230] on button at bounding box center [340, 234] width 10 height 13
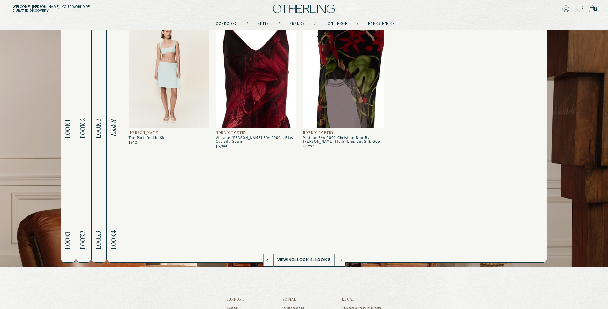
scroll to position [0, 0]
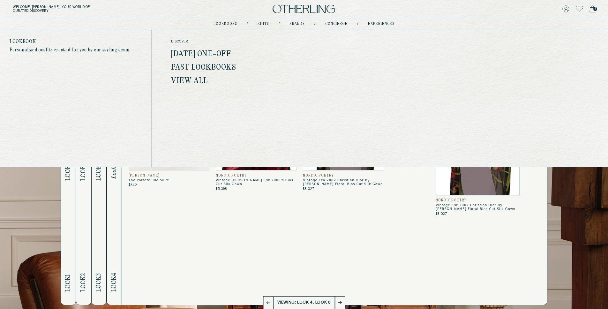
click at [213, 65] on link "Past Lookbooks" at bounding box center [203, 67] width 65 height 8
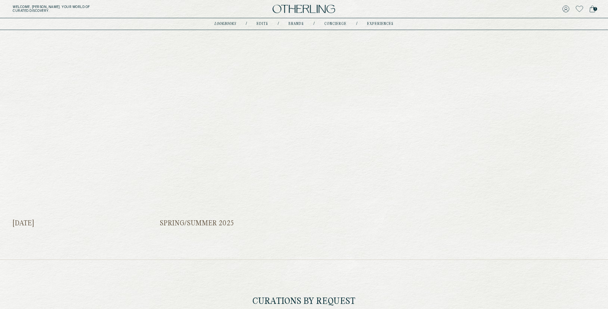
scroll to position [424, 0]
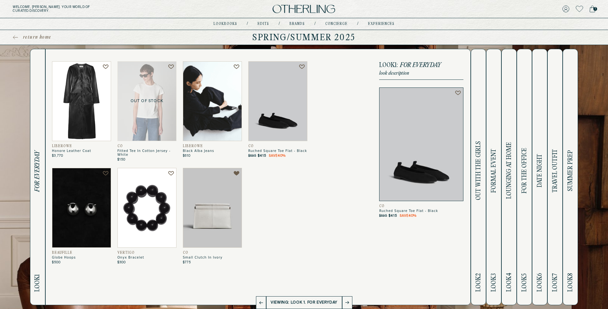
click at [464, 145] on span "OUT WITH THE GIRLS" at bounding box center [478, 170] width 7 height 59
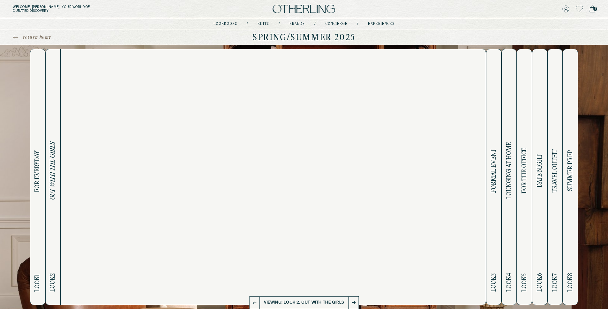
click at [464, 146] on h2 "Look 3 FORMAL EVENT" at bounding box center [493, 177] width 7 height 256
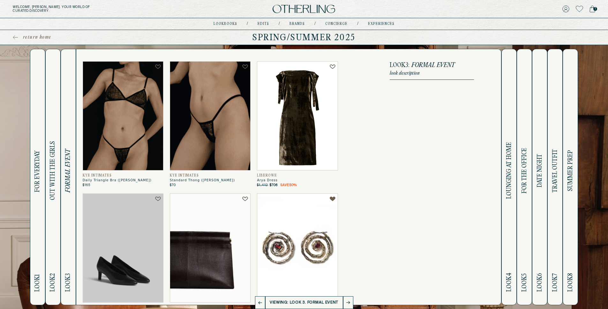
click at [464, 147] on button "Look 4 LOUNGING AT HOME" at bounding box center [508, 177] width 15 height 256
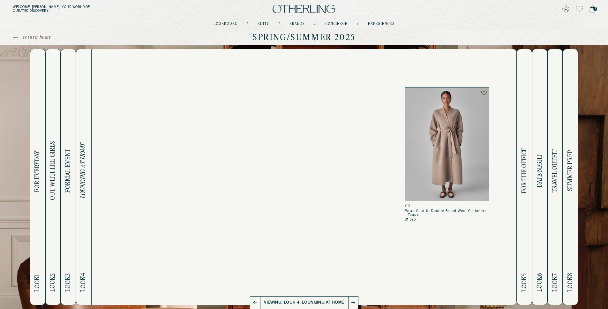
click at [464, 148] on button "Look 5 FOR THE OFFICE" at bounding box center [524, 177] width 15 height 256
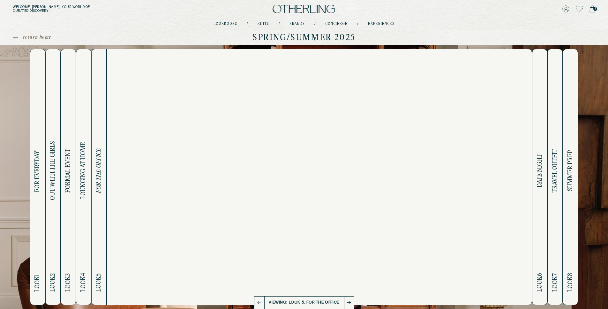
click at [464, 149] on h2 "Look 6 DATE NIGHT" at bounding box center [539, 177] width 7 height 256
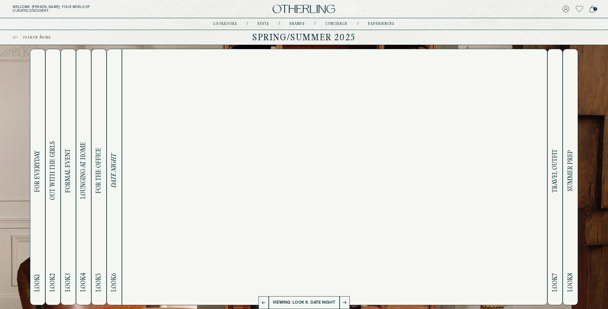
click at [464, 151] on span "TRAVEL OUTFIT" at bounding box center [554, 170] width 7 height 43
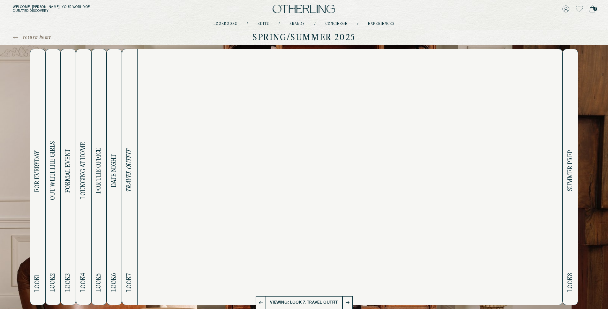
click at [464, 151] on button "Look 8 SUMMER PREP" at bounding box center [570, 177] width 15 height 256
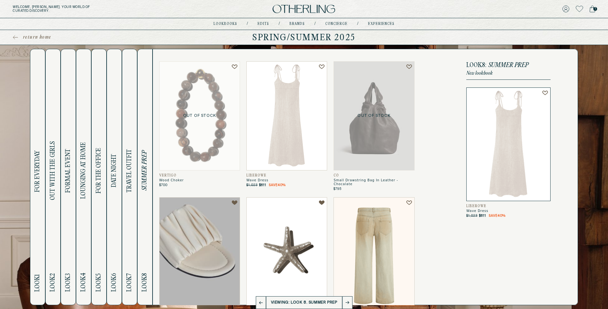
click at [293, 9] on img at bounding box center [304, 9] width 63 height 9
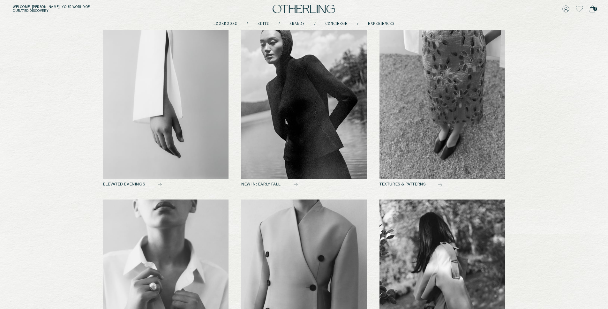
scroll to position [351, 0]
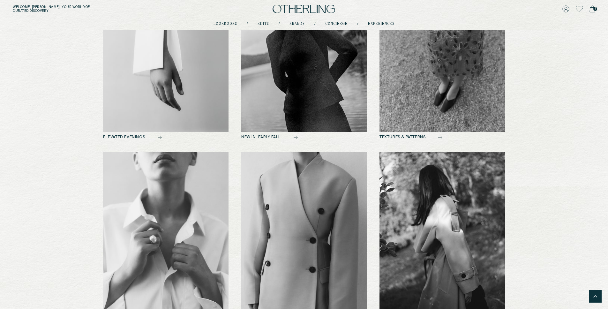
click at [340, 80] on img at bounding box center [303, 46] width 125 height 171
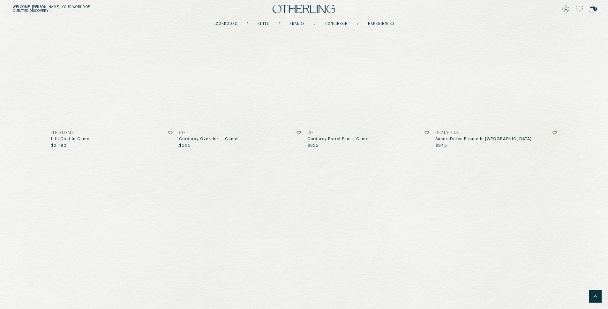
scroll to position [670, 0]
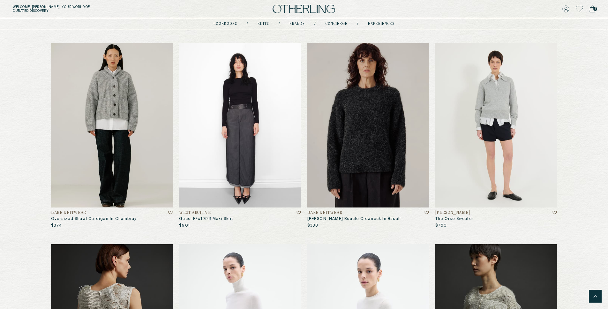
click at [293, 10] on img at bounding box center [304, 9] width 63 height 9
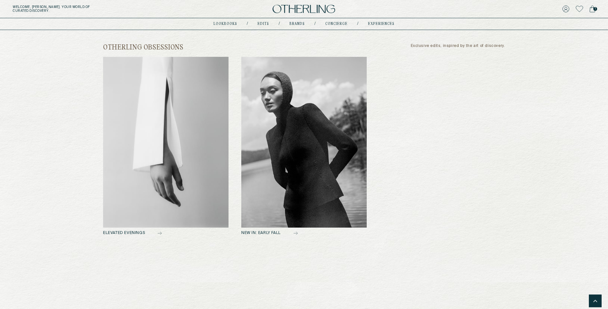
scroll to position [229, 0]
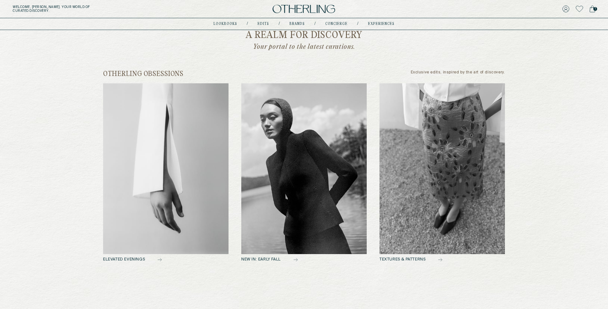
click at [176, 70] on h2 "otherling obsessions" at bounding box center [143, 74] width 80 height 8
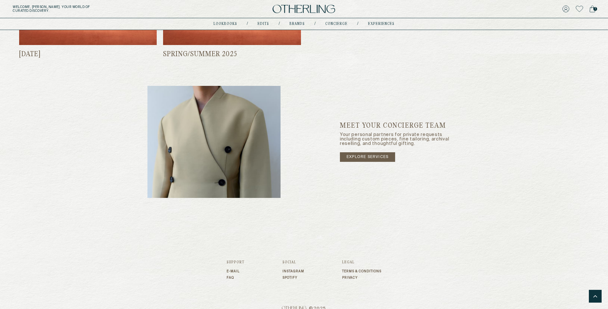
scroll to position [1031, 0]
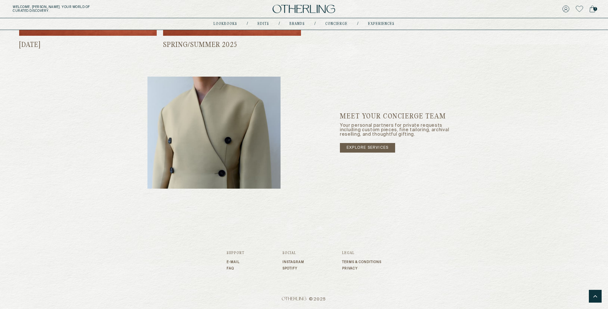
click at [382, 146] on link "explore services" at bounding box center [367, 148] width 55 height 10
